Goal: Information Seeking & Learning: Learn about a topic

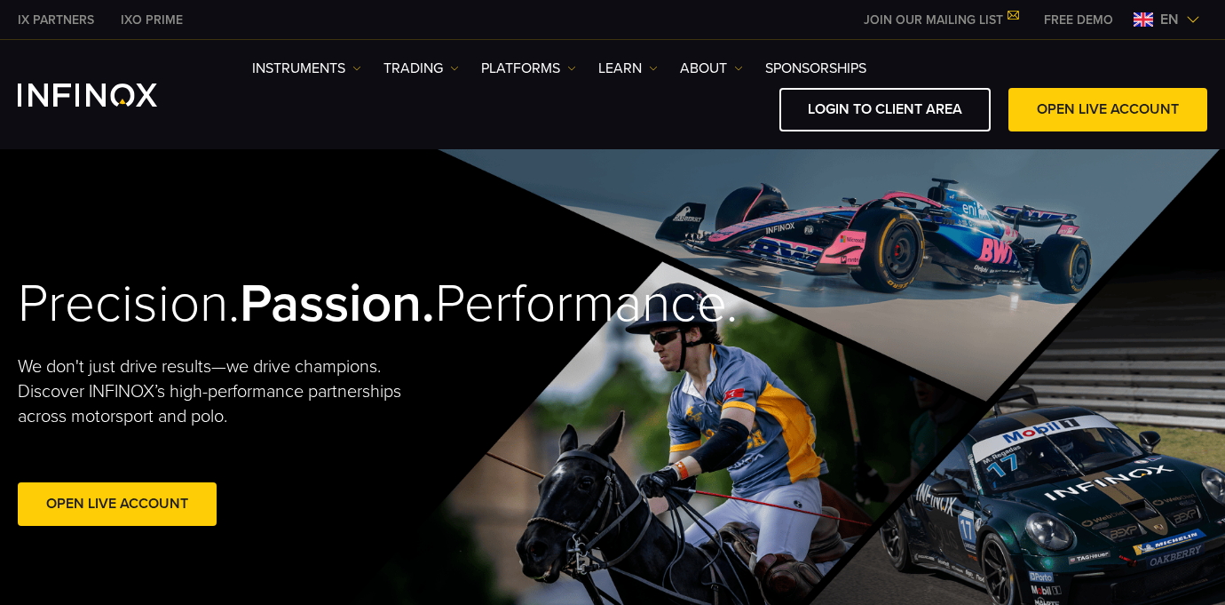
click at [1197, 20] on img at bounding box center [1193, 19] width 14 height 14
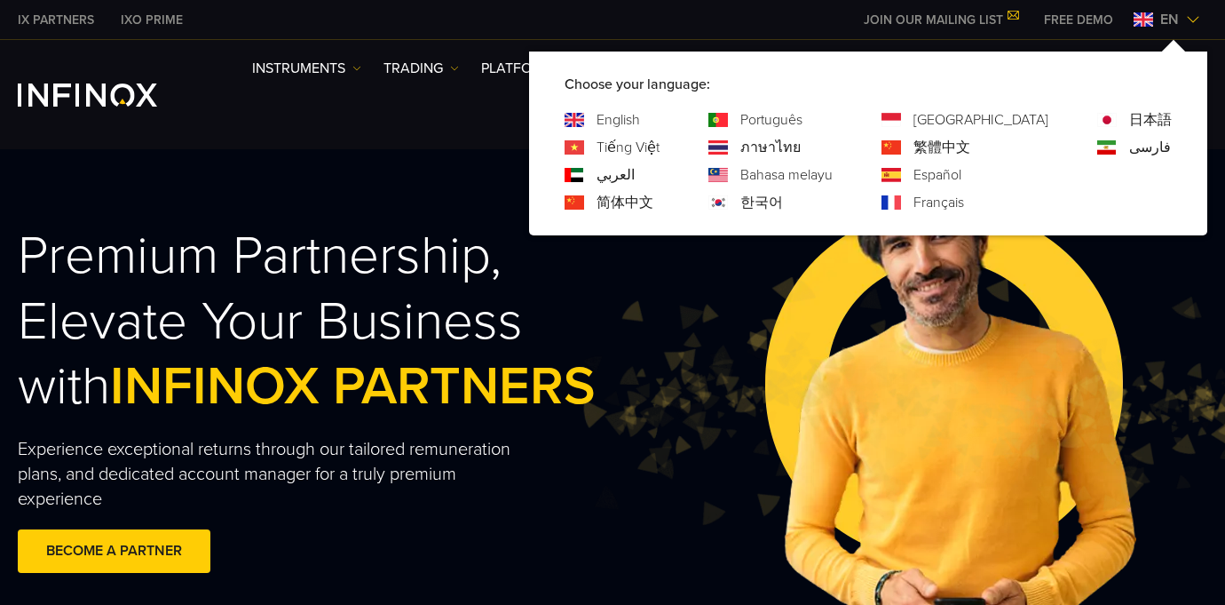
click at [640, 117] on link "English" at bounding box center [619, 119] width 44 height 21
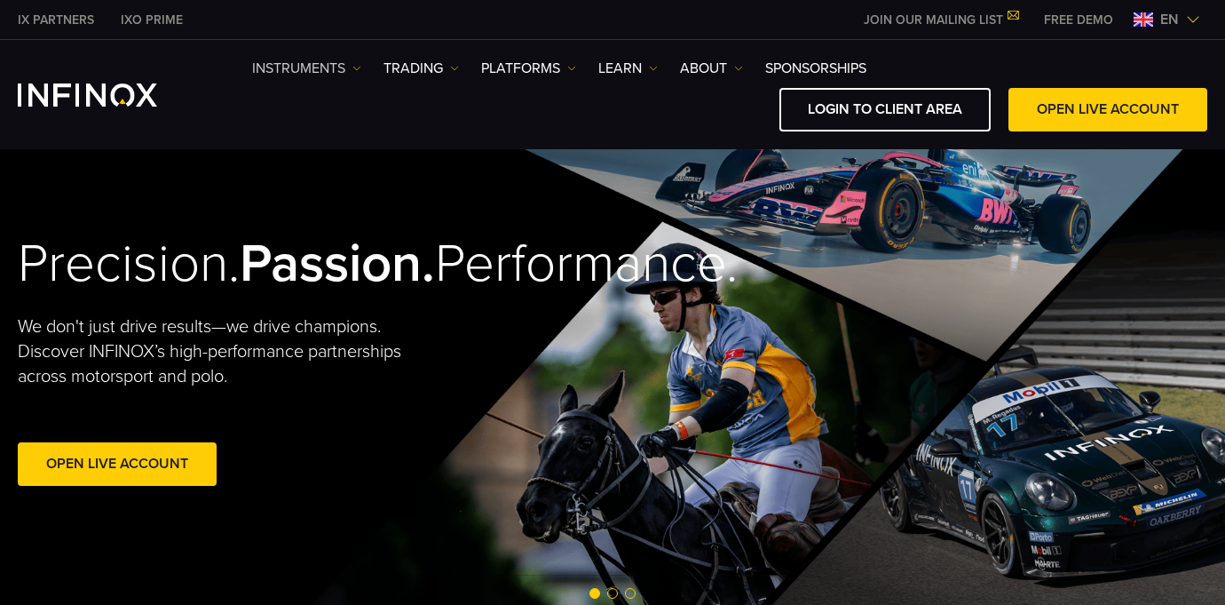
click at [360, 60] on link "Instruments" at bounding box center [306, 68] width 109 height 21
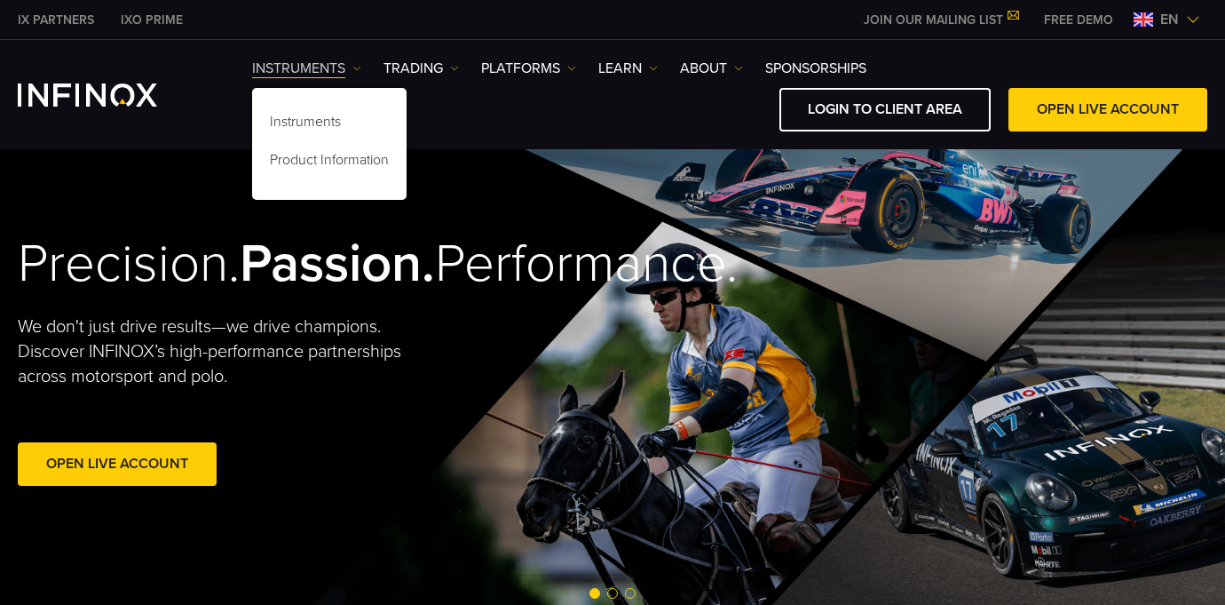
click at [360, 66] on img at bounding box center [357, 68] width 9 height 9
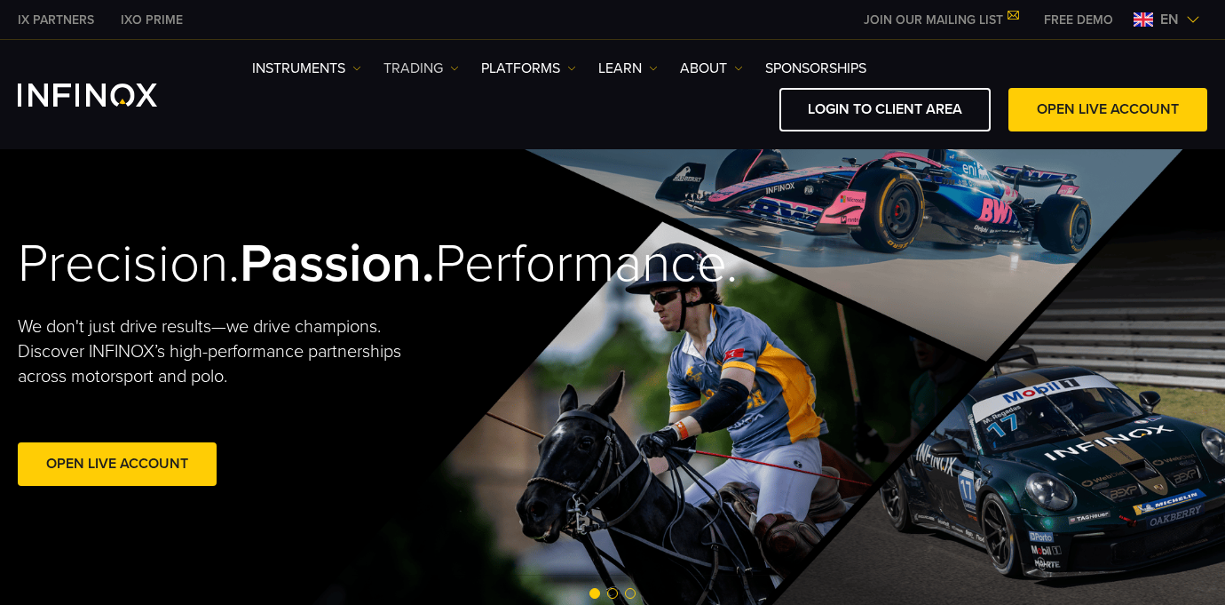
click at [443, 67] on link "TRADING" at bounding box center [421, 68] width 75 height 21
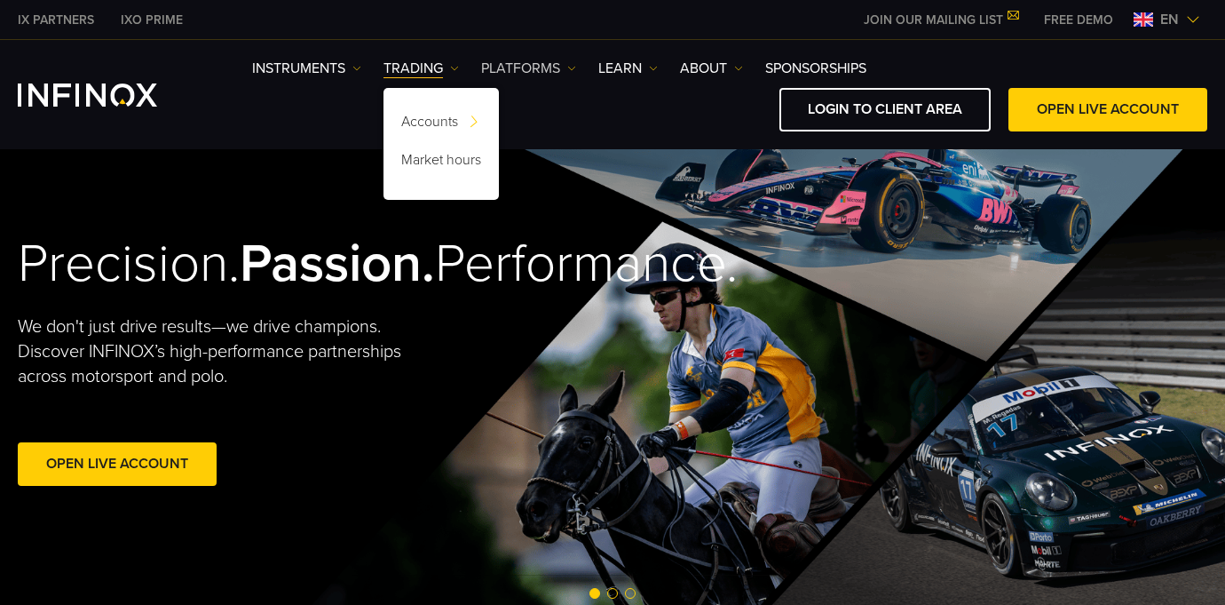
click at [518, 73] on link "PLATFORMS" at bounding box center [528, 68] width 95 height 21
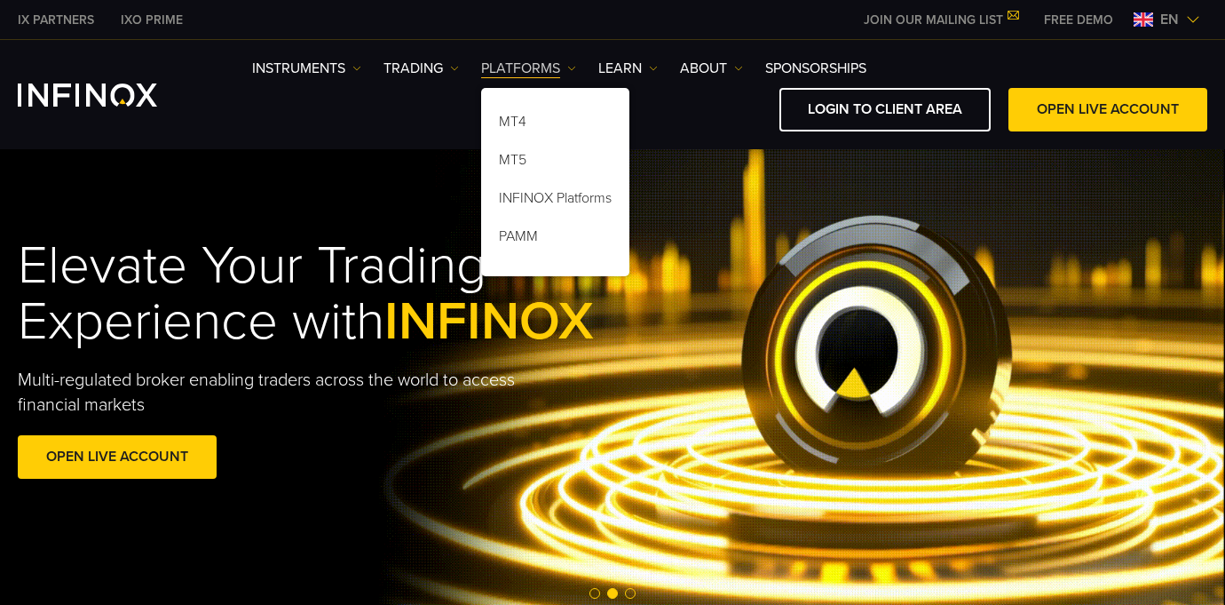
click at [519, 71] on link "PLATFORMS" at bounding box center [528, 68] width 95 height 21
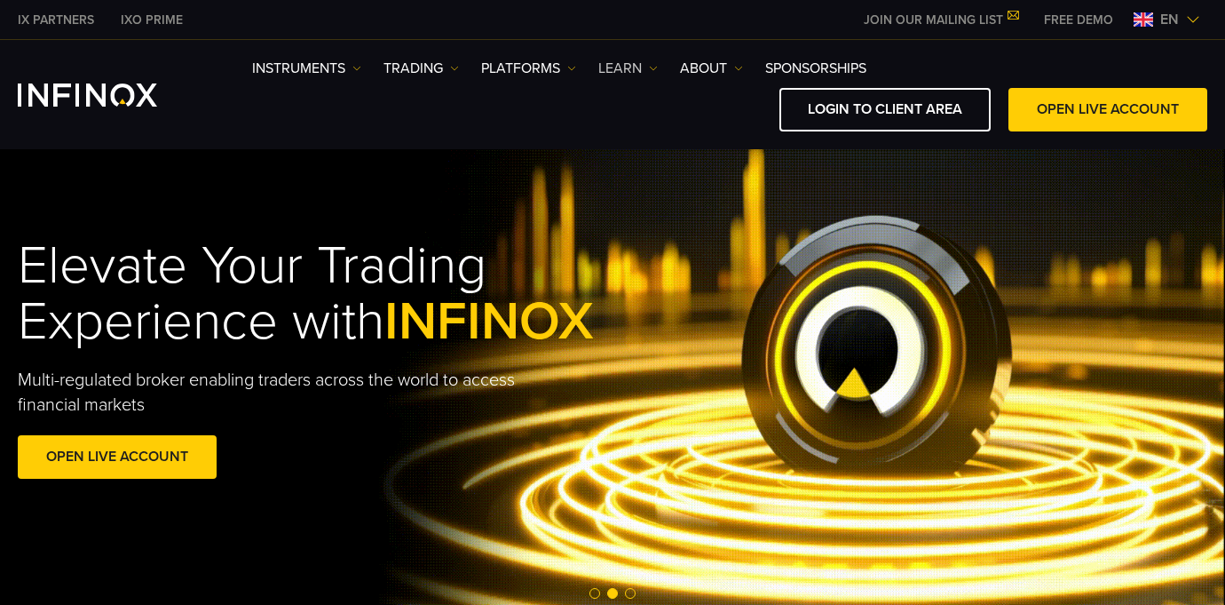
click at [607, 68] on link "Learn" at bounding box center [628, 68] width 59 height 21
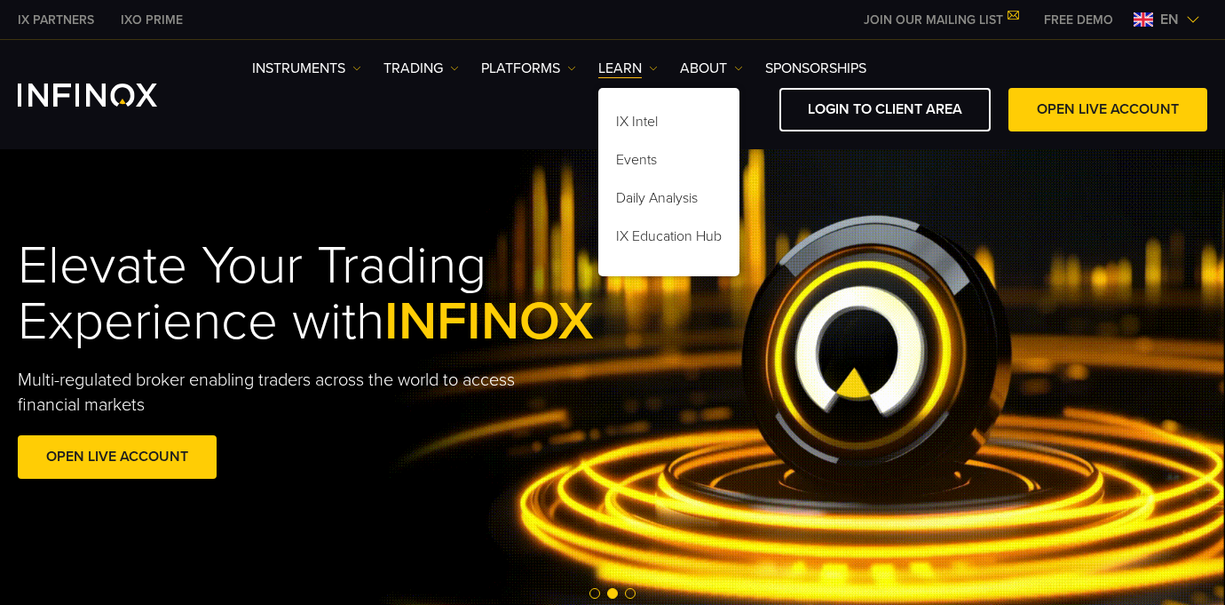
click at [535, 54] on div "Instruments Instruments Product Information TRADING" at bounding box center [612, 94] width 1225 height 109
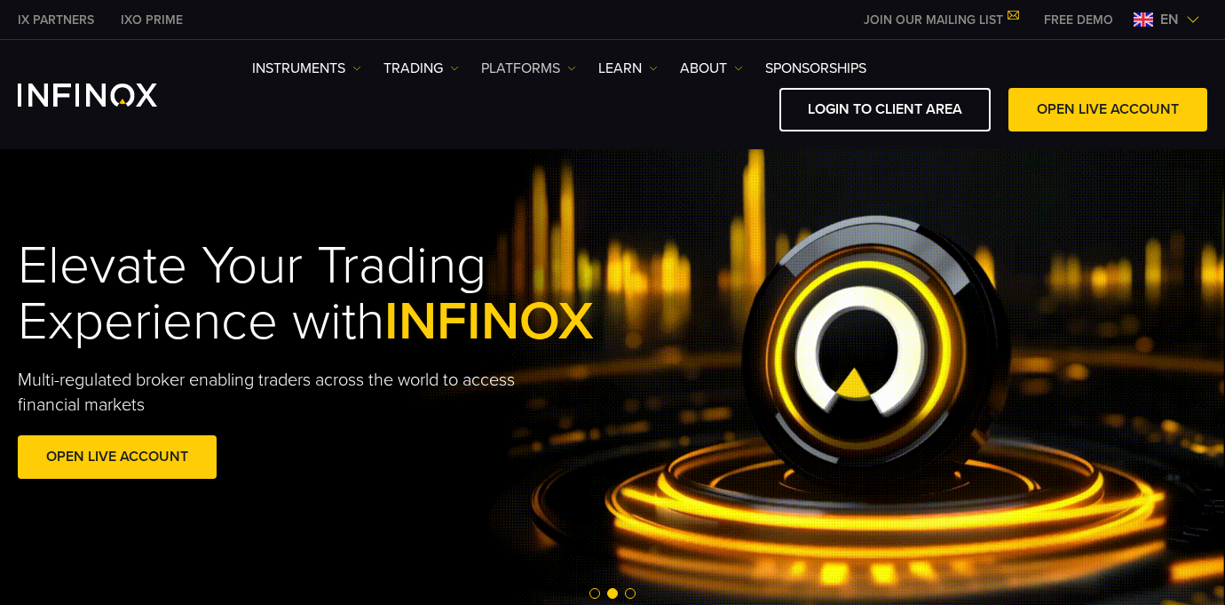
click at [537, 77] on link "PLATFORMS" at bounding box center [528, 68] width 95 height 21
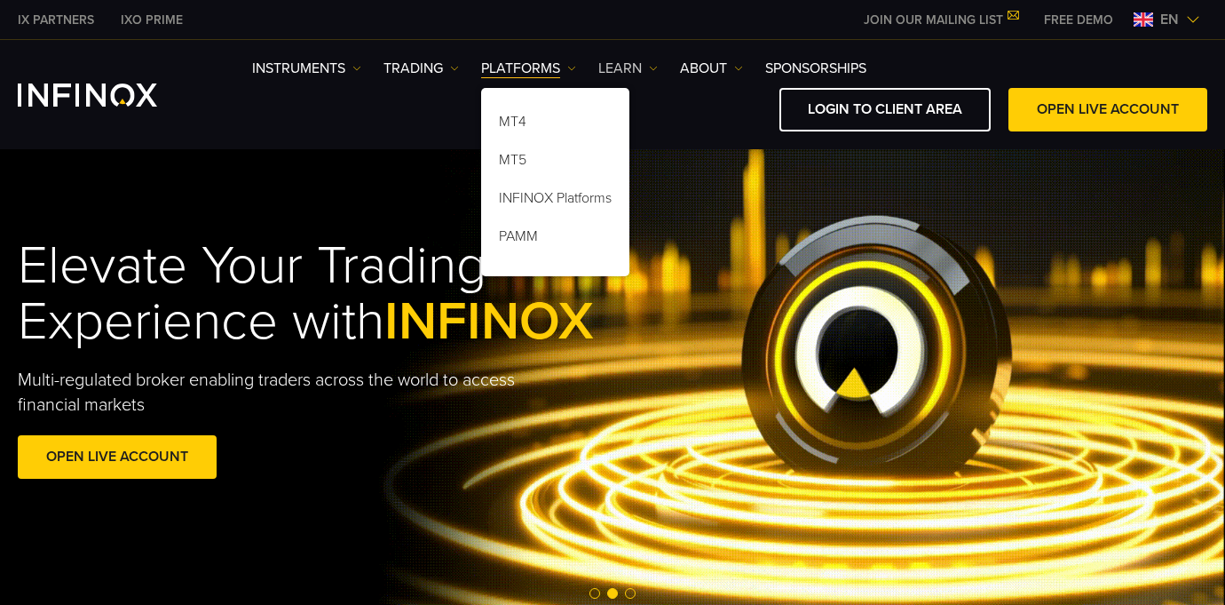
click at [629, 64] on link "Learn" at bounding box center [628, 68] width 59 height 21
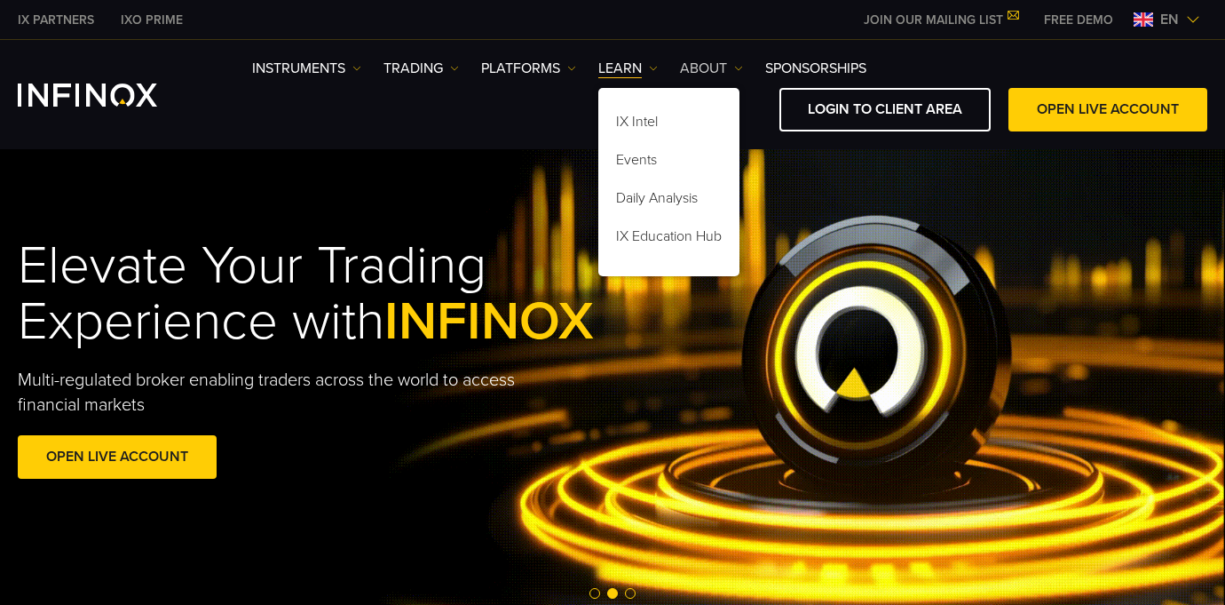
click at [738, 63] on link "ABOUT" at bounding box center [711, 68] width 63 height 21
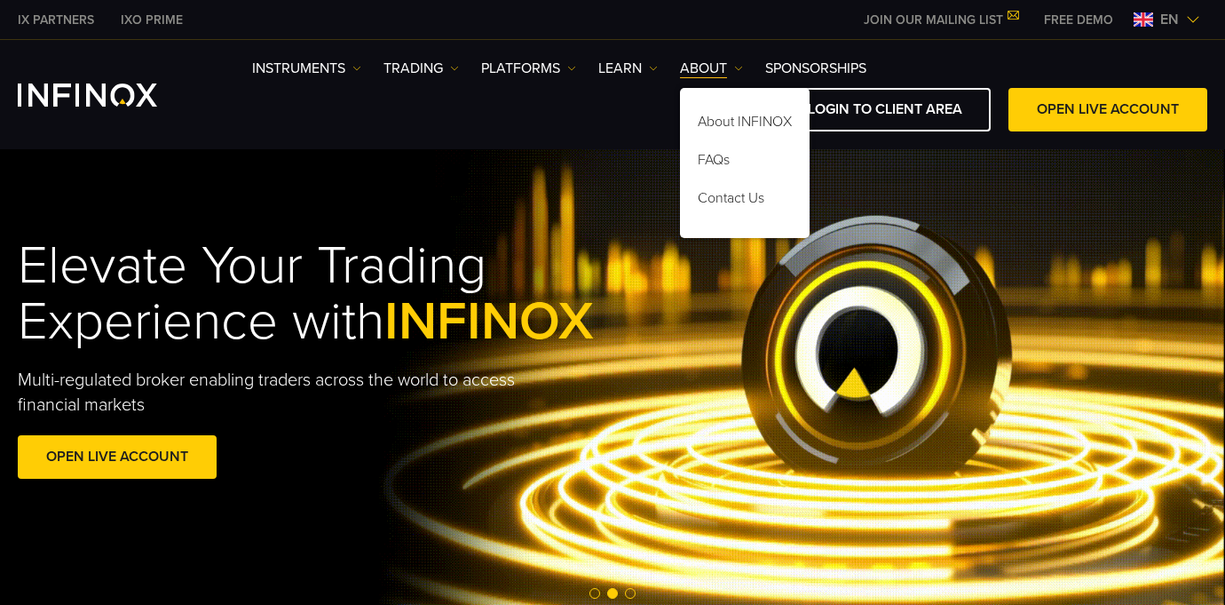
click at [798, 57] on div "Instruments Instruments Product Information TRADING" at bounding box center [612, 94] width 1225 height 109
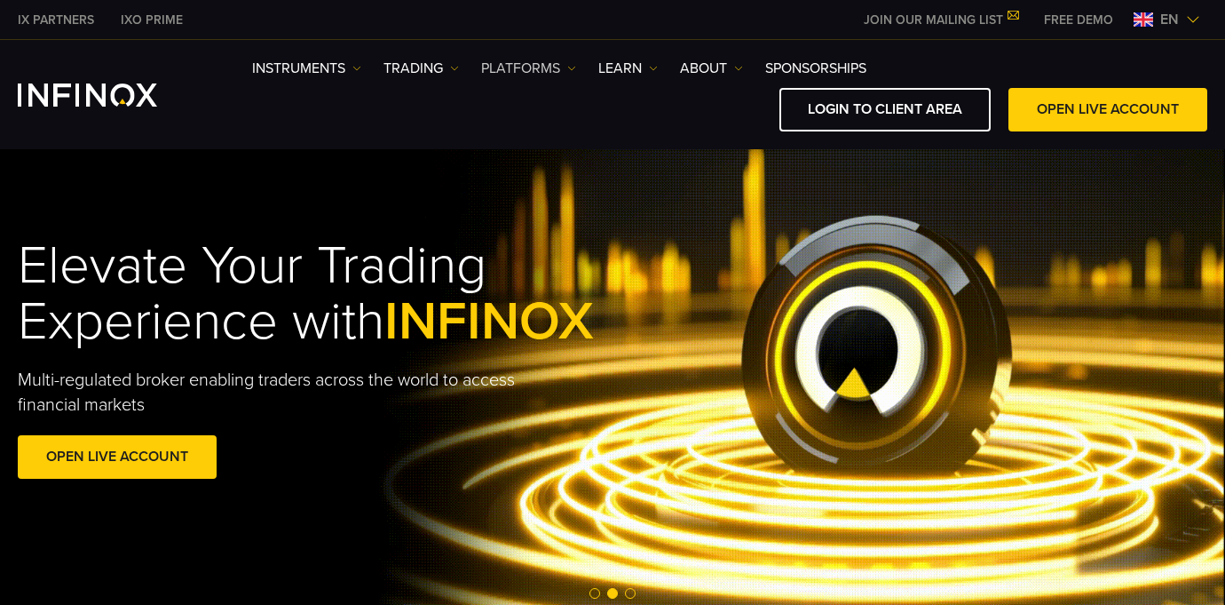
click at [560, 67] on link "PLATFORMS" at bounding box center [528, 68] width 95 height 21
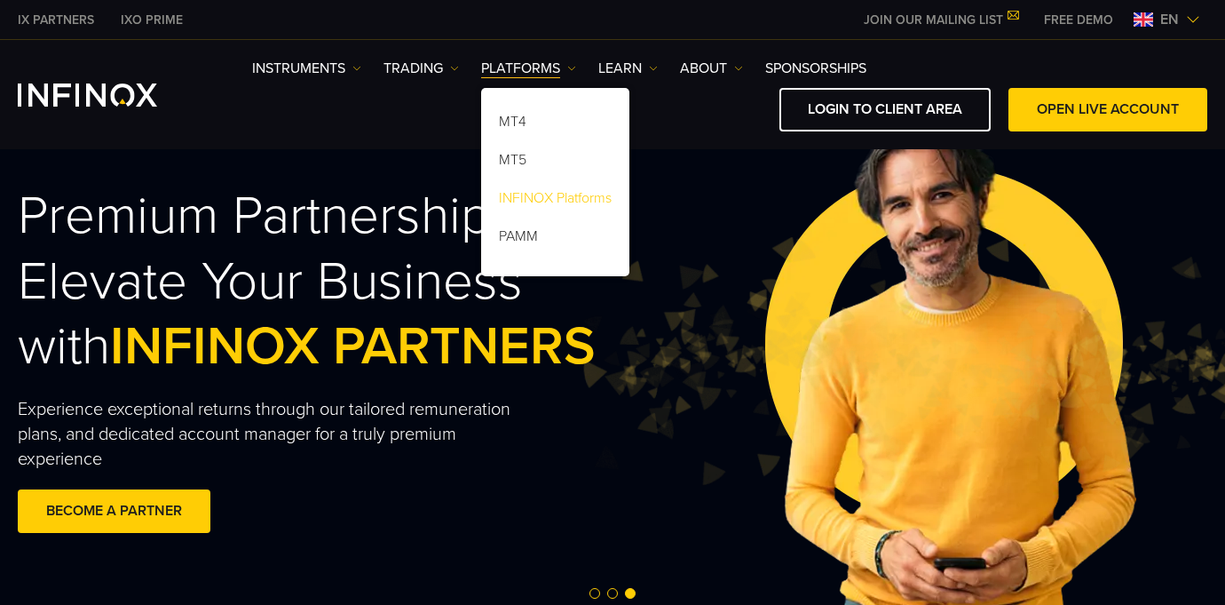
click at [536, 193] on link "INFINOX Platforms" at bounding box center [555, 201] width 148 height 38
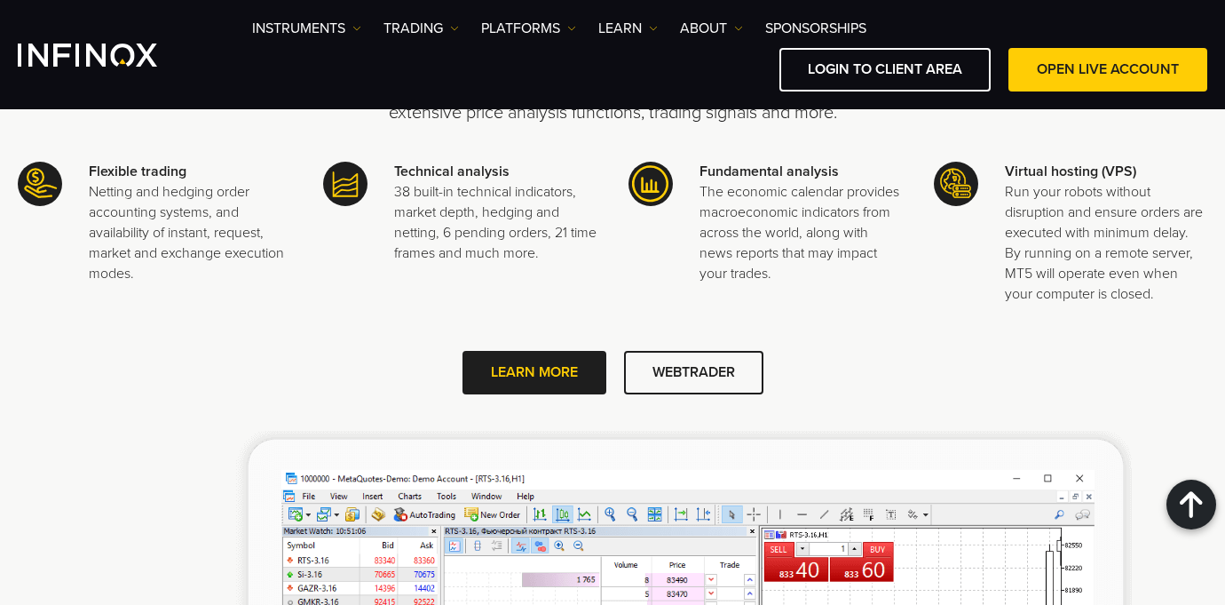
scroll to position [1918, 0]
